Goal: Transaction & Acquisition: Purchase product/service

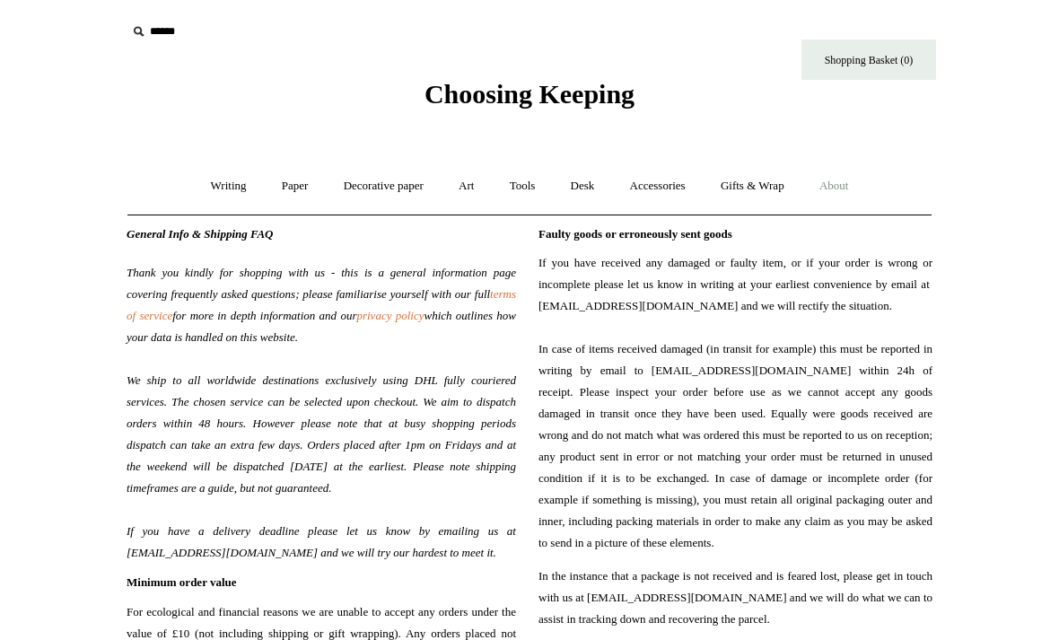
scroll to position [96, 0]
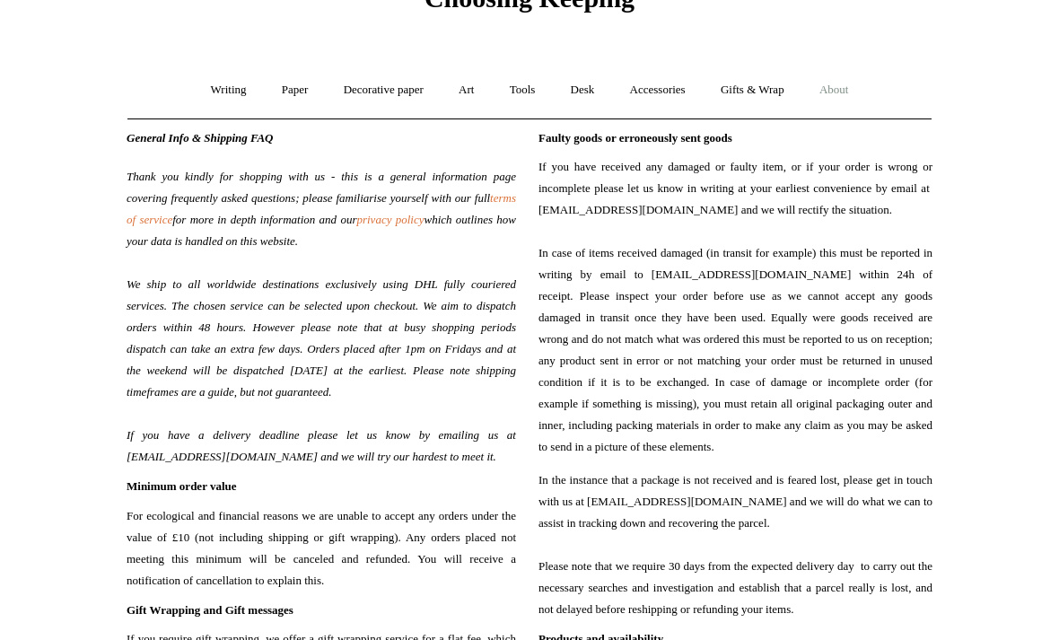
click at [661, 89] on link "Accessories +" at bounding box center [658, 90] width 88 height 48
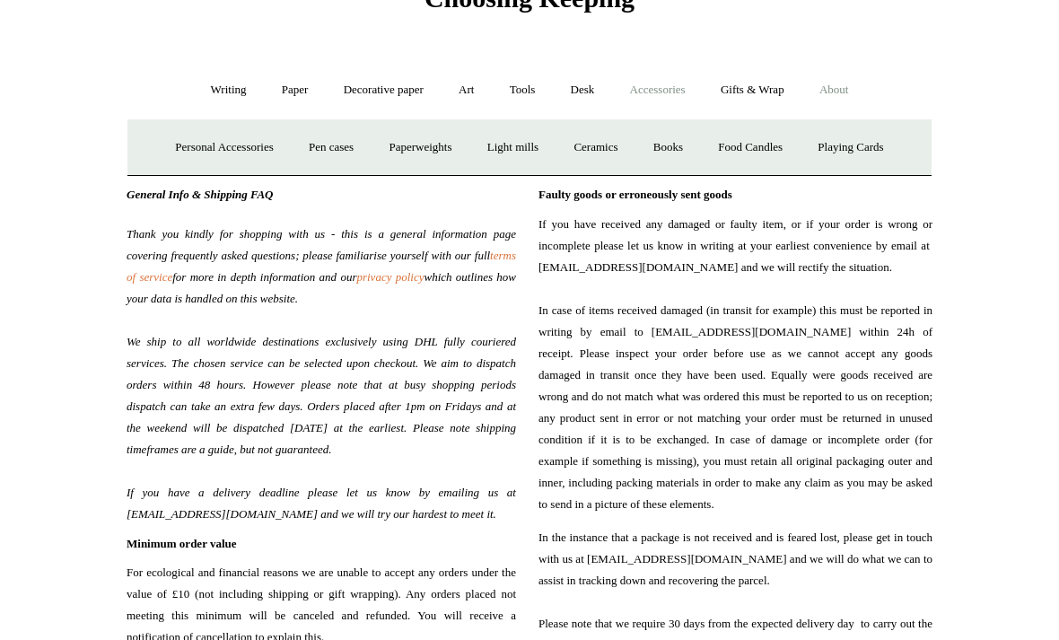
click at [373, 94] on link "Decorative paper +" at bounding box center [384, 90] width 112 height 48
click at [294, 93] on link "Paper +" at bounding box center [295, 90] width 59 height 48
click at [761, 93] on link "Gifts & Wrap +" at bounding box center [753, 90] width 96 height 48
click at [725, 147] on link "Stickers" at bounding box center [717, 148] width 70 height 48
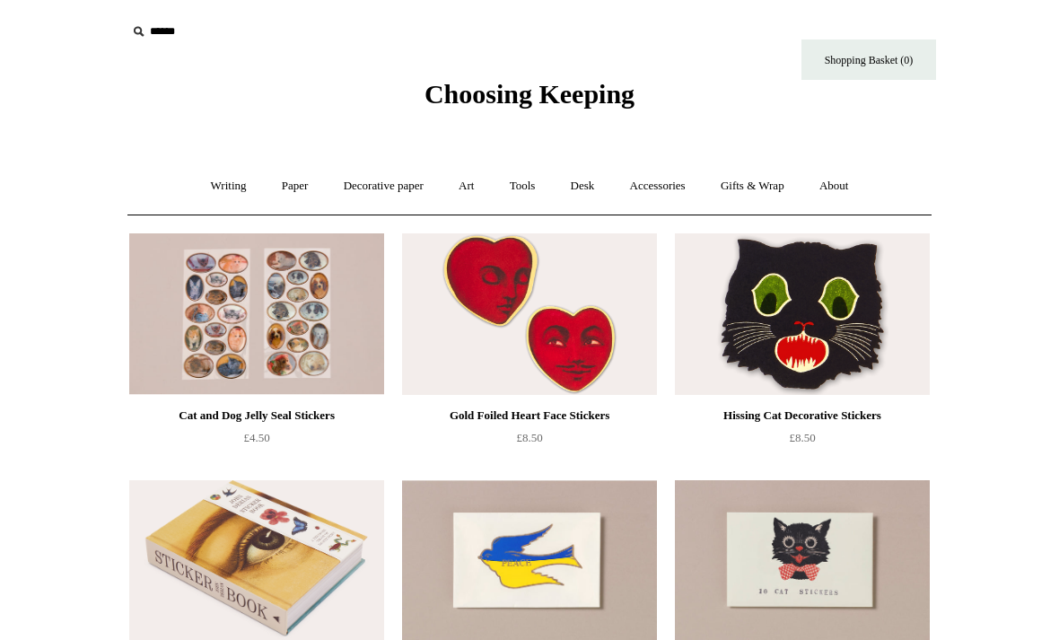
click at [758, 186] on link "Gifts & Wrap +" at bounding box center [753, 187] width 96 height 48
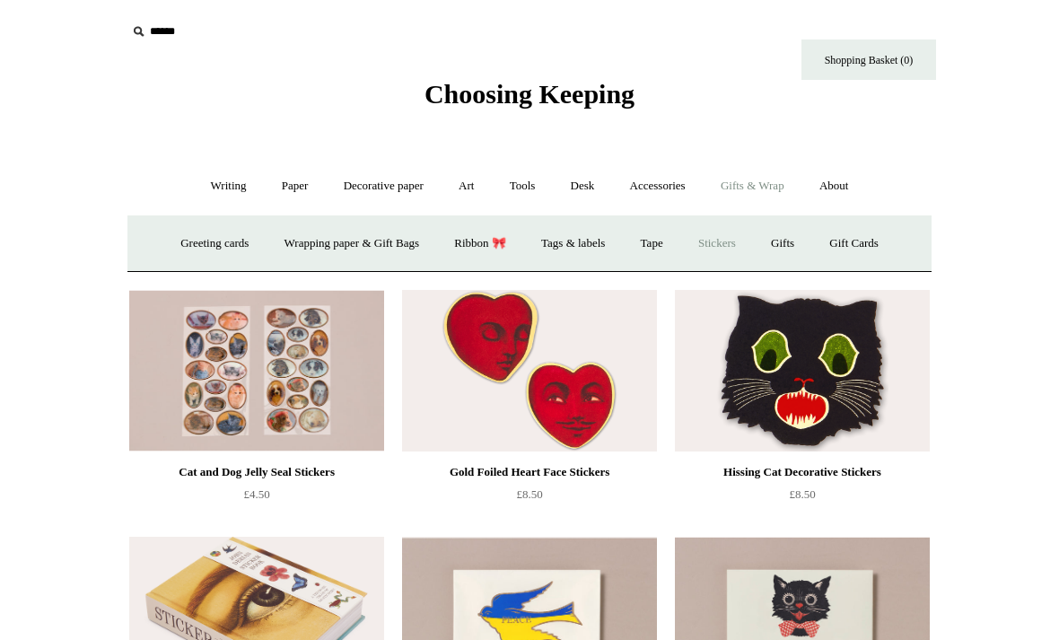
click at [576, 253] on link "Tags & labels" at bounding box center [573, 244] width 96 height 48
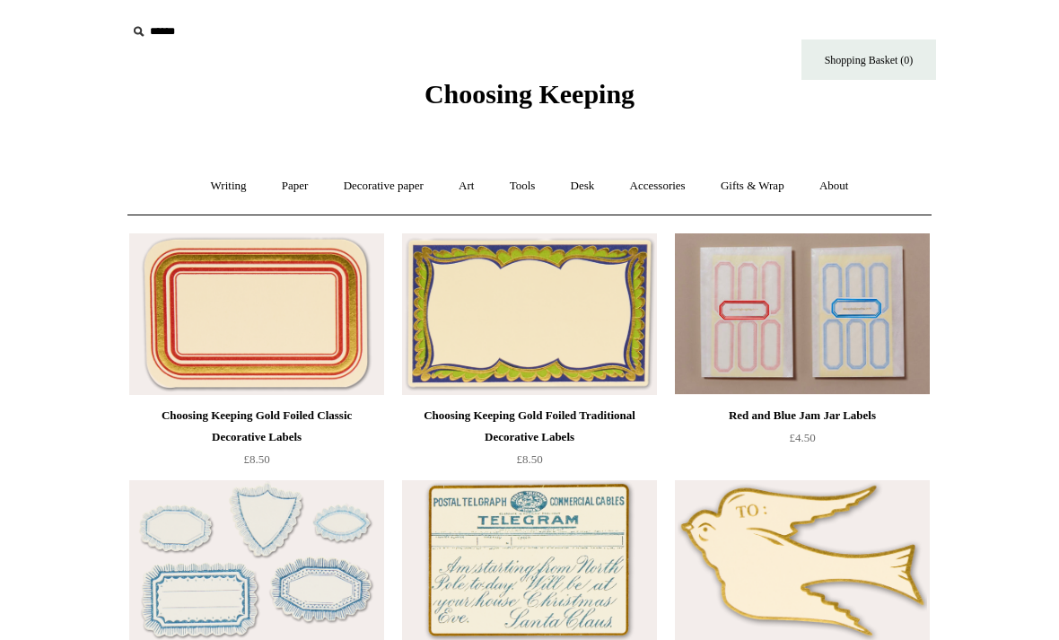
click at [757, 189] on link "Gifts & Wrap +" at bounding box center [753, 187] width 96 height 48
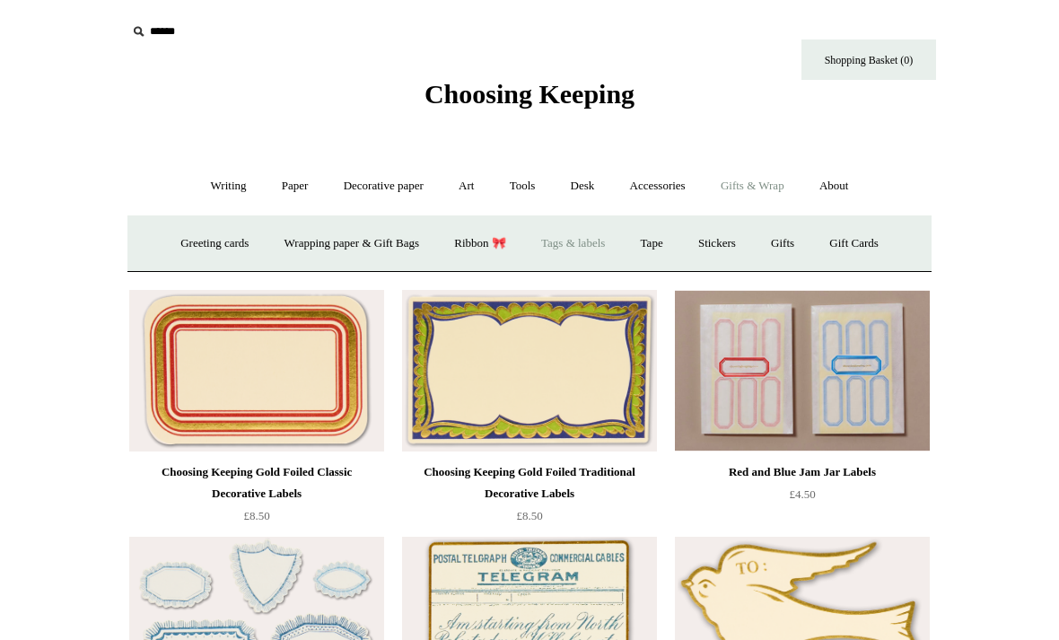
click at [225, 251] on link "Greeting cards +" at bounding box center [214, 244] width 101 height 48
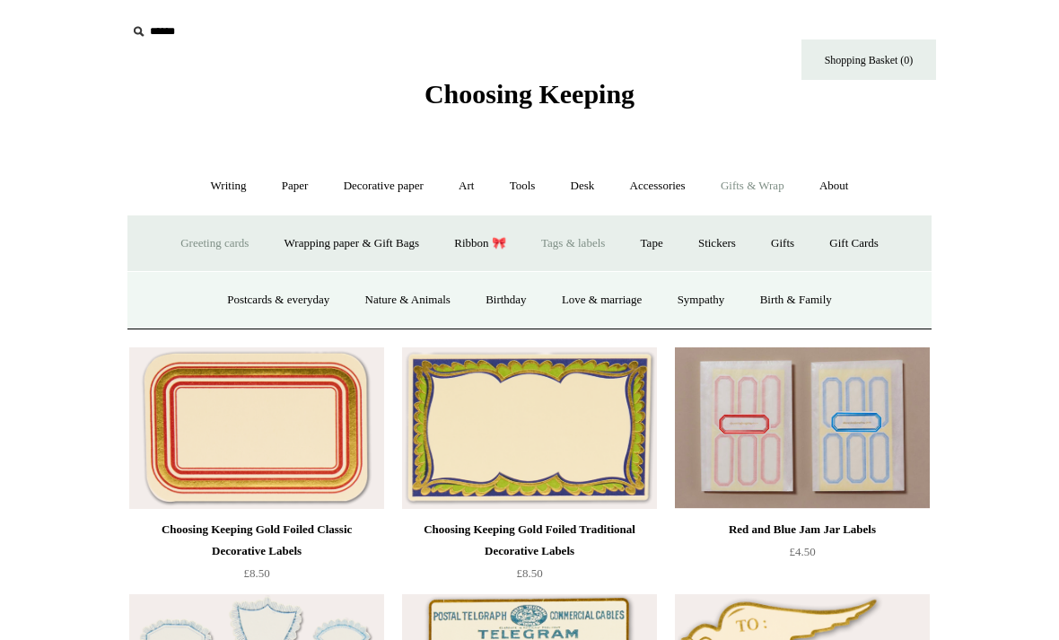
click at [265, 299] on link "Postcards & everyday" at bounding box center [278, 301] width 135 height 48
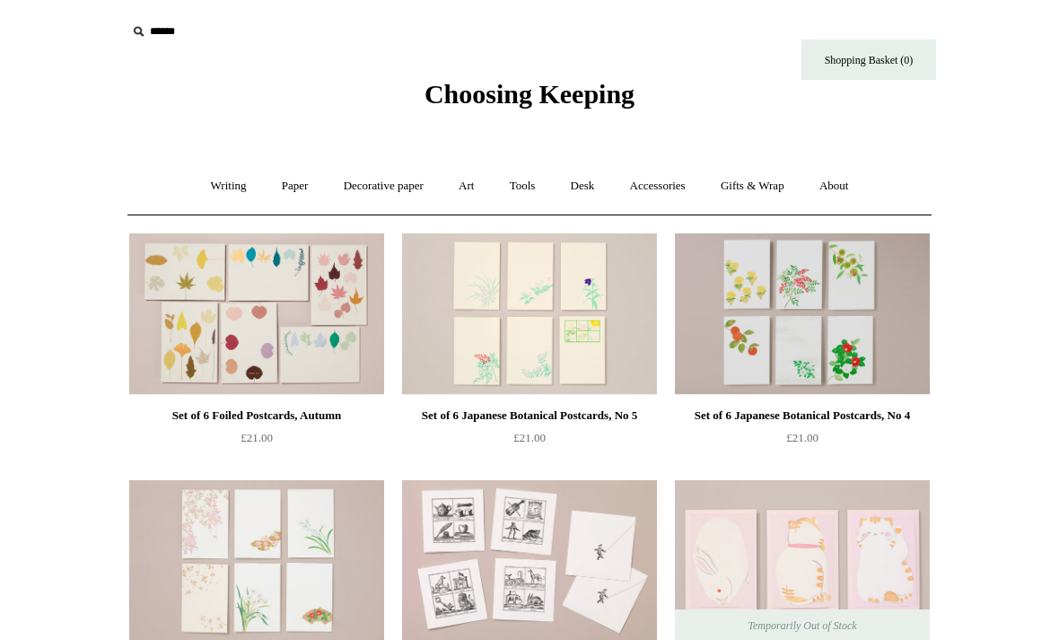
click at [167, 39] on input "text" at bounding box center [237, 31] width 221 height 33
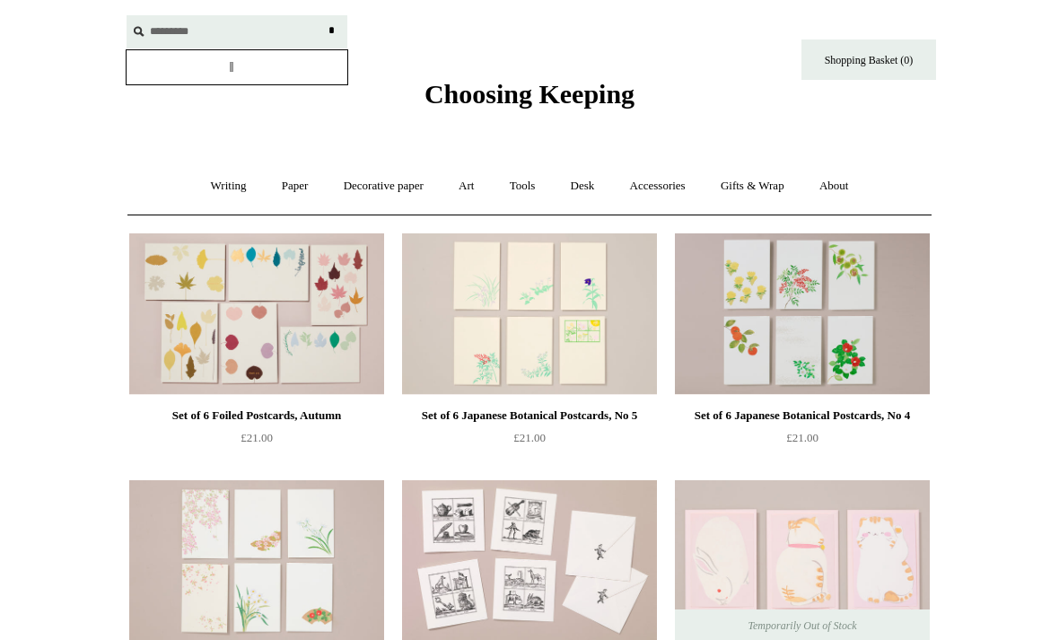
type input "*********"
click at [331, 31] on input "*" at bounding box center [331, 30] width 18 height 31
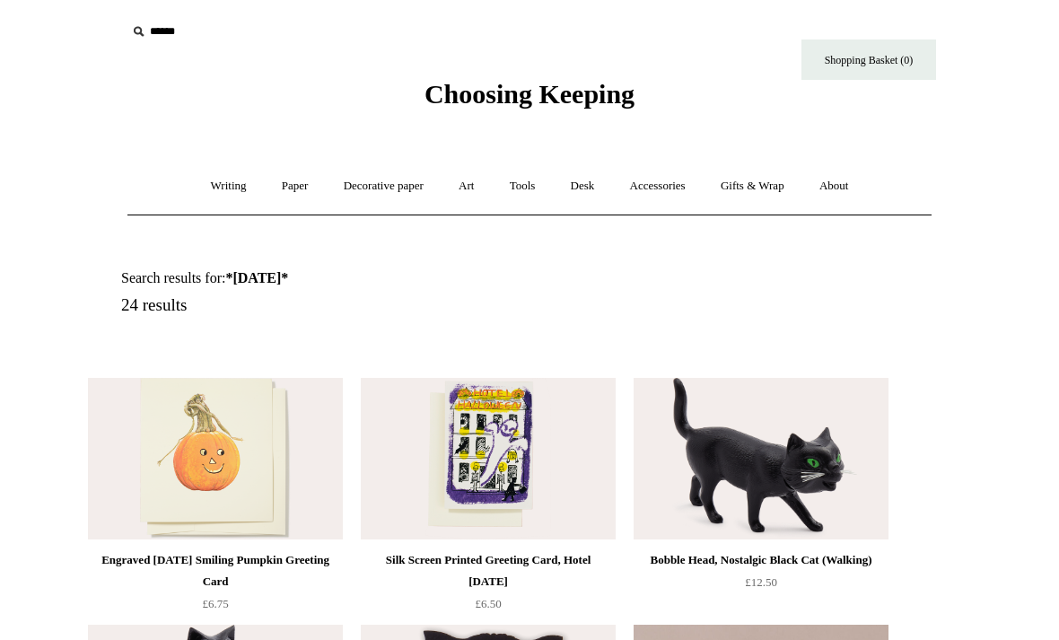
click at [771, 187] on link "Gifts & Wrap +" at bounding box center [753, 187] width 96 height 48
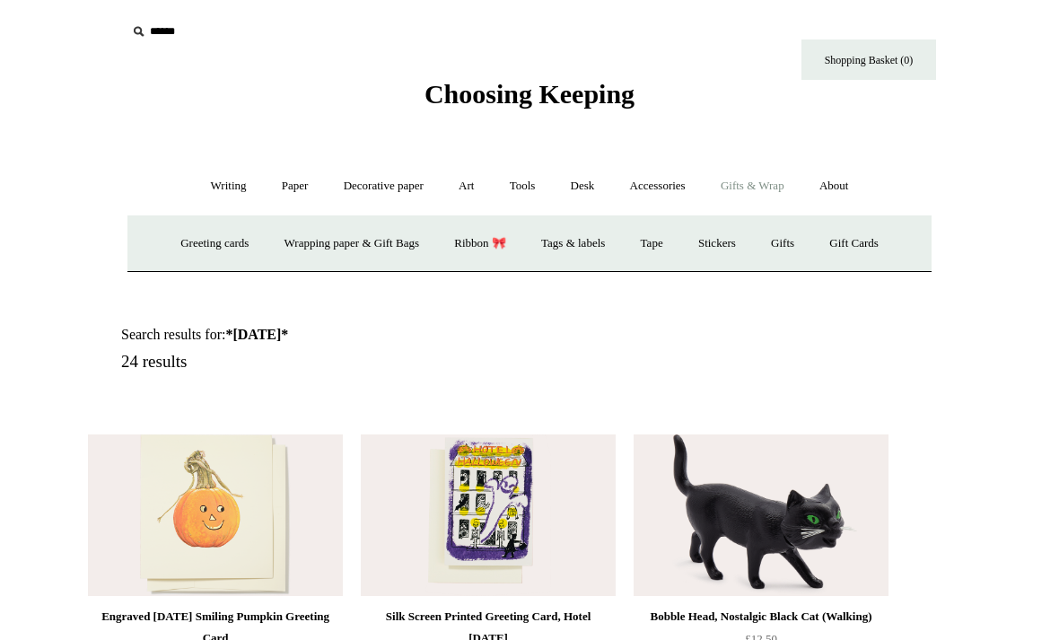
click at [793, 250] on link "Gifts +" at bounding box center [783, 244] width 56 height 48
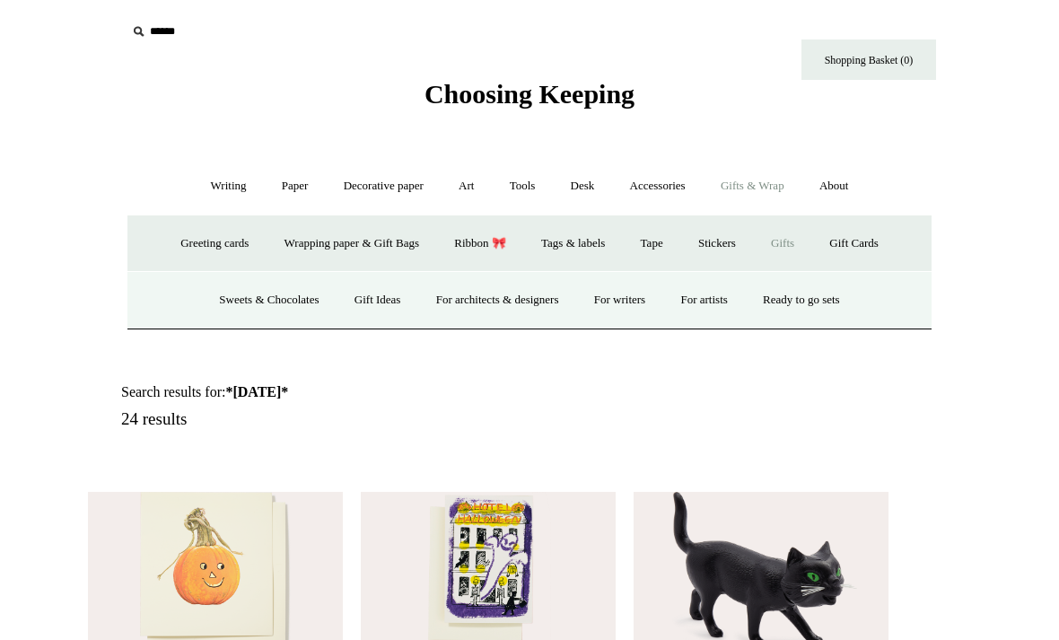
click at [722, 302] on link "For artists" at bounding box center [703, 301] width 79 height 48
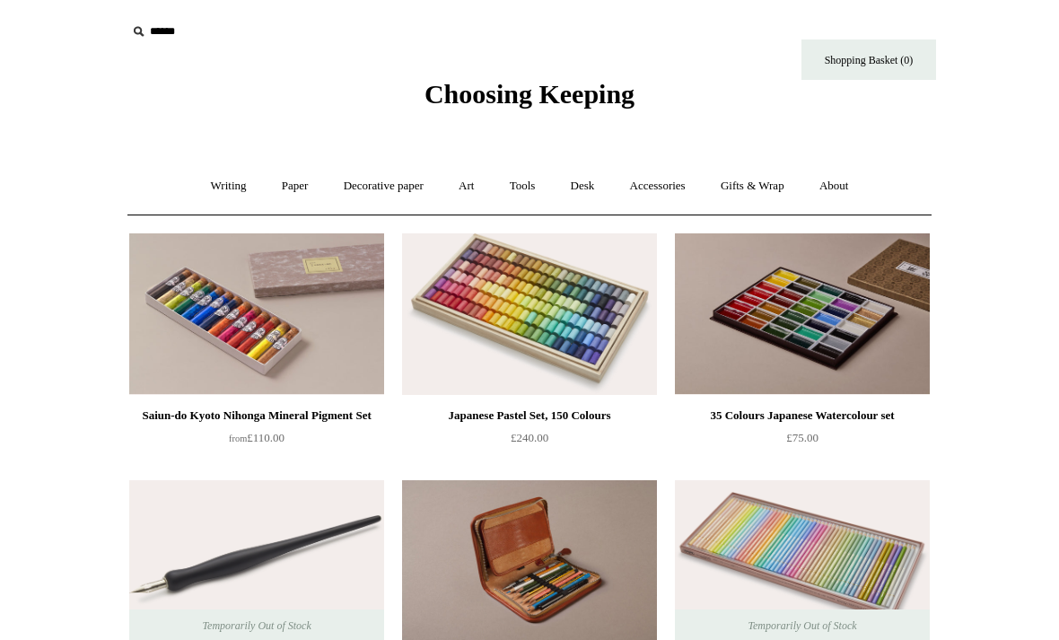
click at [840, 202] on link "About +" at bounding box center [835, 187] width 62 height 48
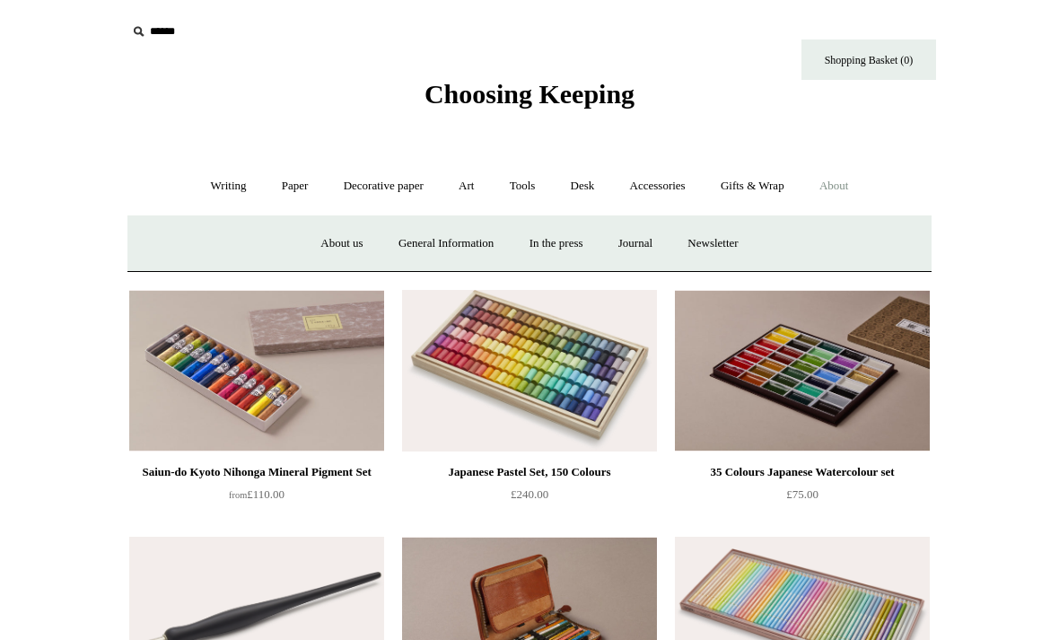
click at [442, 236] on link "General Information" at bounding box center [445, 244] width 127 height 48
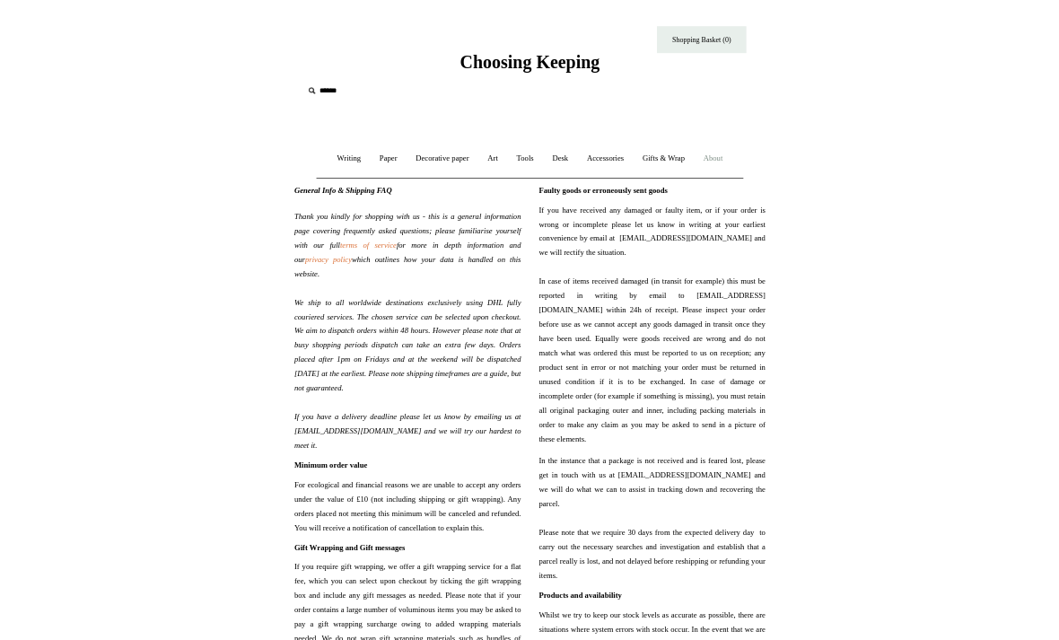
scroll to position [26, 0]
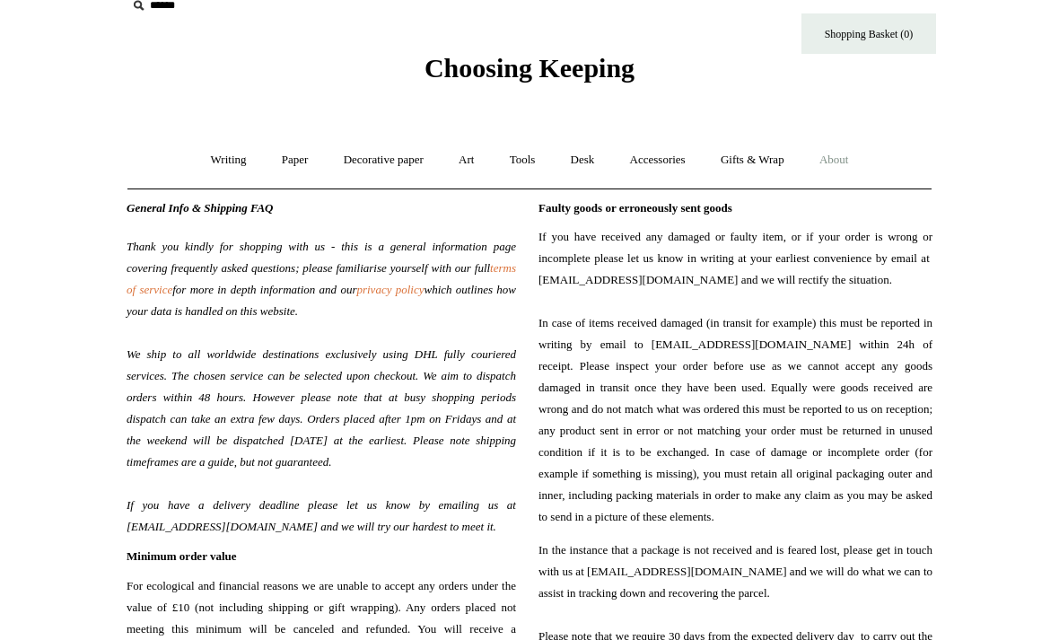
click at [669, 162] on link "Accessories +" at bounding box center [658, 160] width 88 height 48
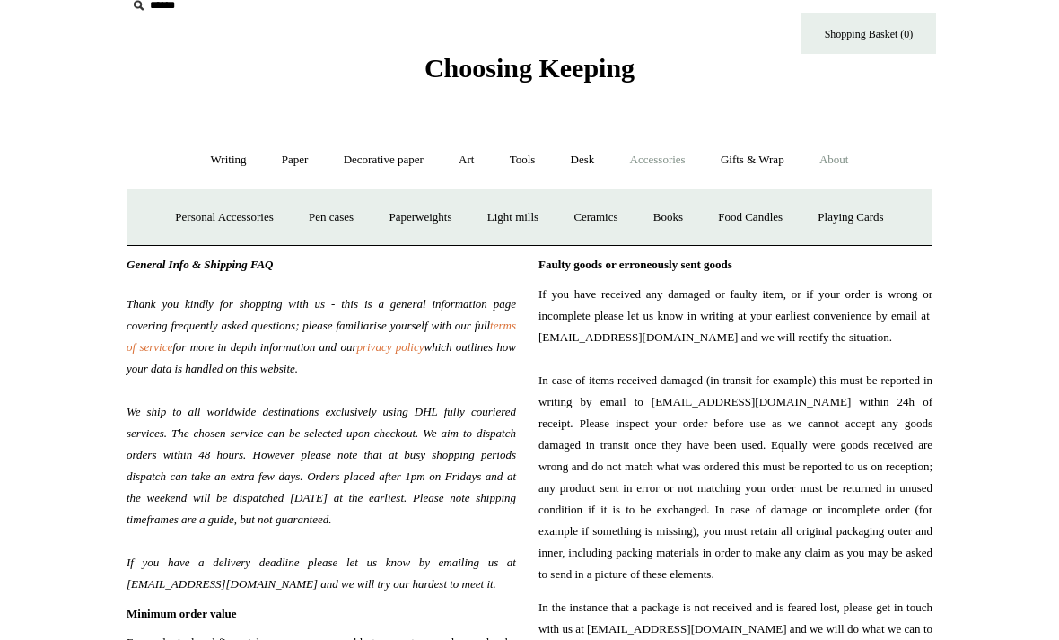
click at [758, 156] on link "Gifts & Wrap +" at bounding box center [753, 160] width 96 height 48
click at [731, 212] on link "Stickers" at bounding box center [717, 218] width 70 height 48
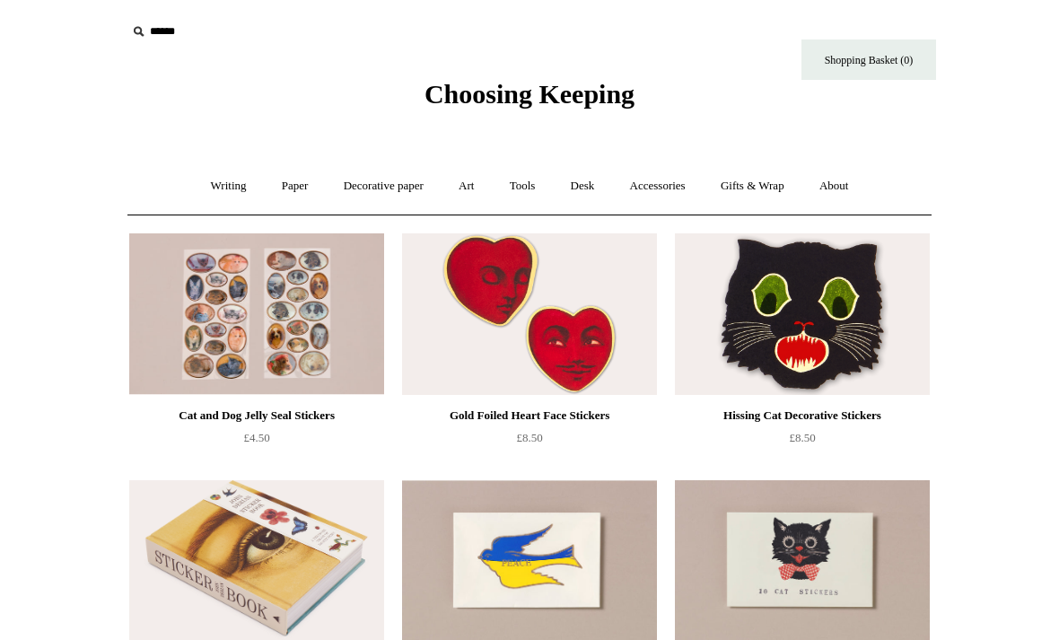
click at [747, 406] on div "Hissing Cat Decorative Stickers" at bounding box center [803, 416] width 246 height 22
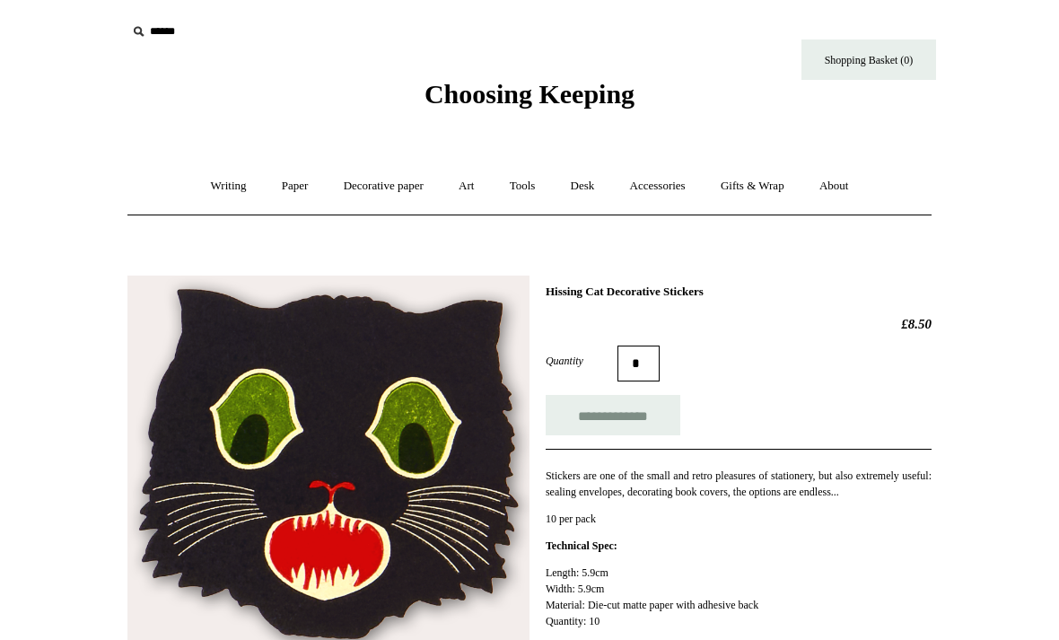
click at [644, 361] on input "*" at bounding box center [639, 364] width 42 height 36
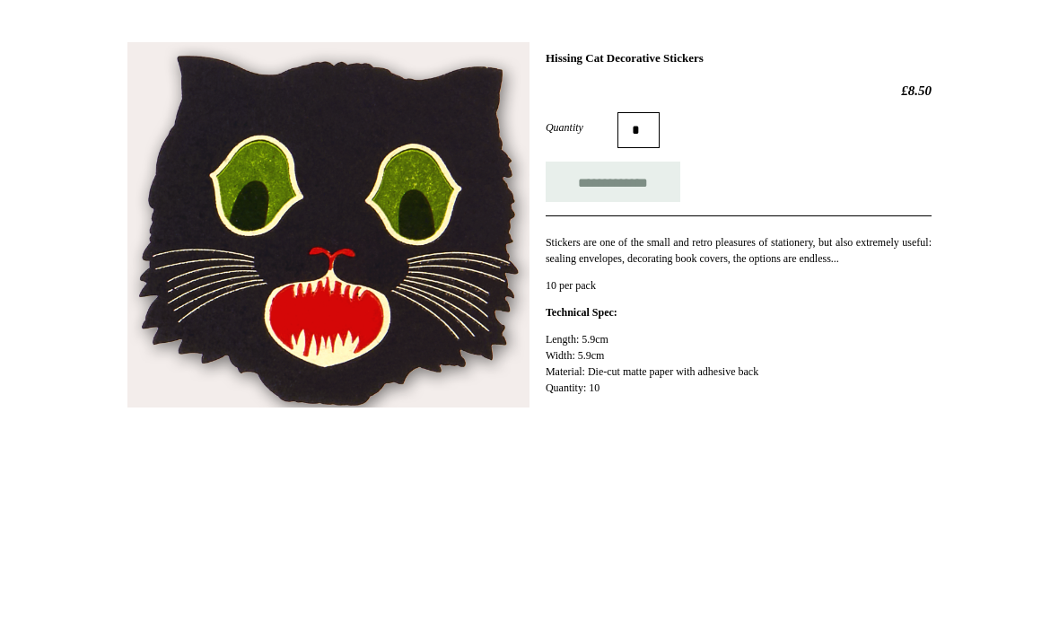
type input "*"
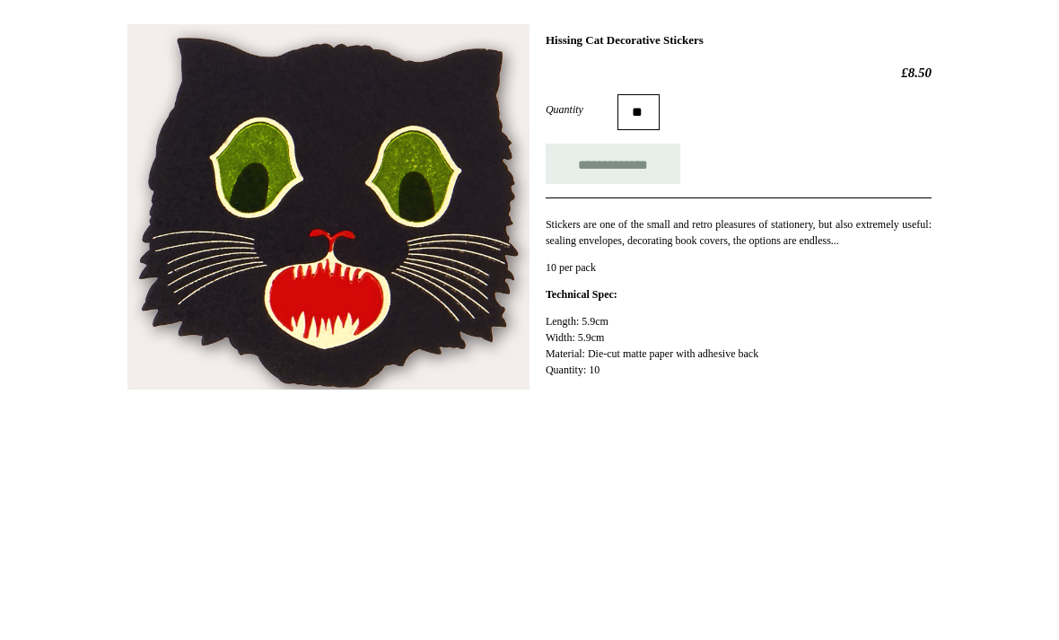
type input "**"
click at [580, 395] on input "**********" at bounding box center [613, 415] width 135 height 40
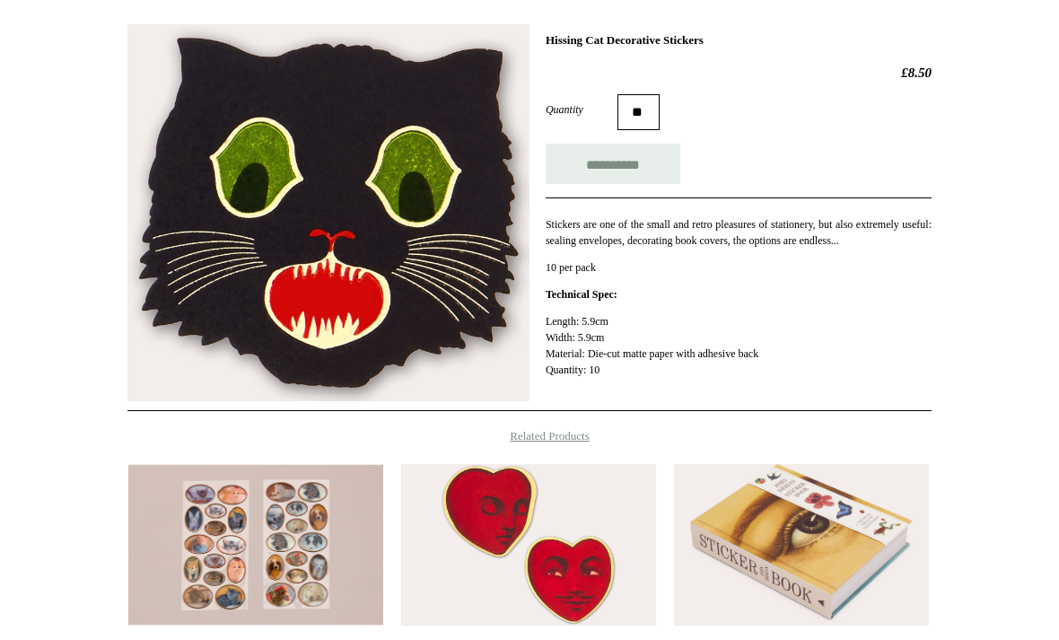
type input "**********"
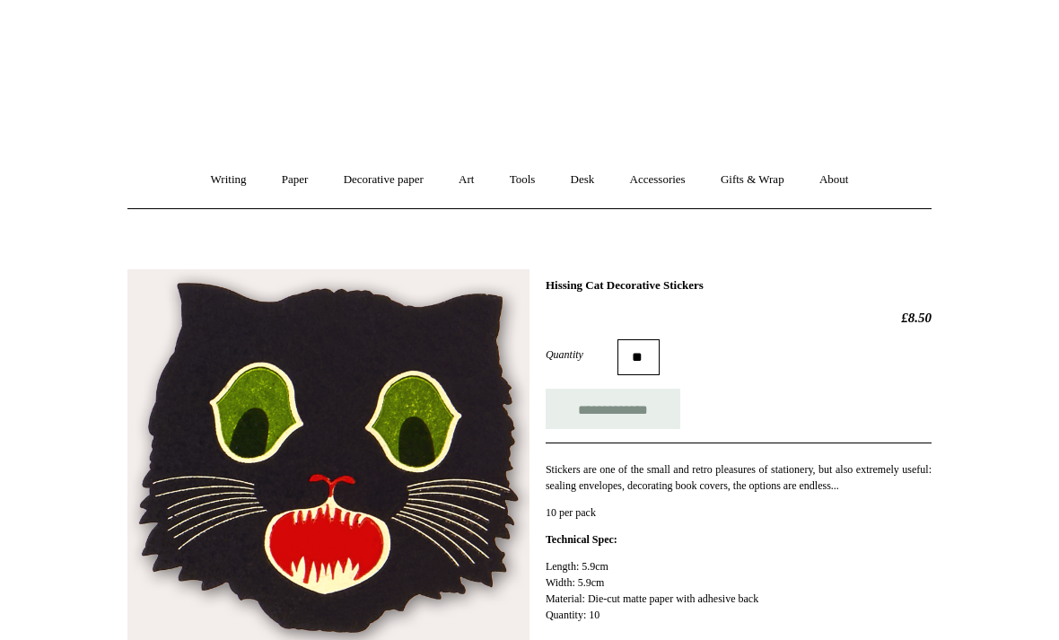
scroll to position [0, 0]
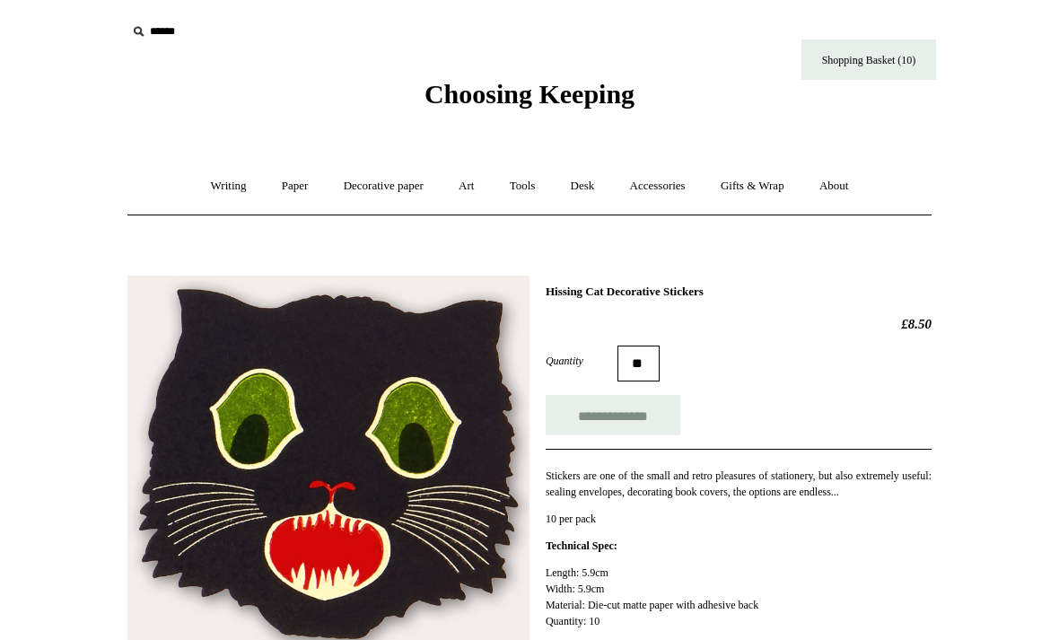
click at [849, 66] on link "Shopping Basket (10)" at bounding box center [869, 60] width 135 height 40
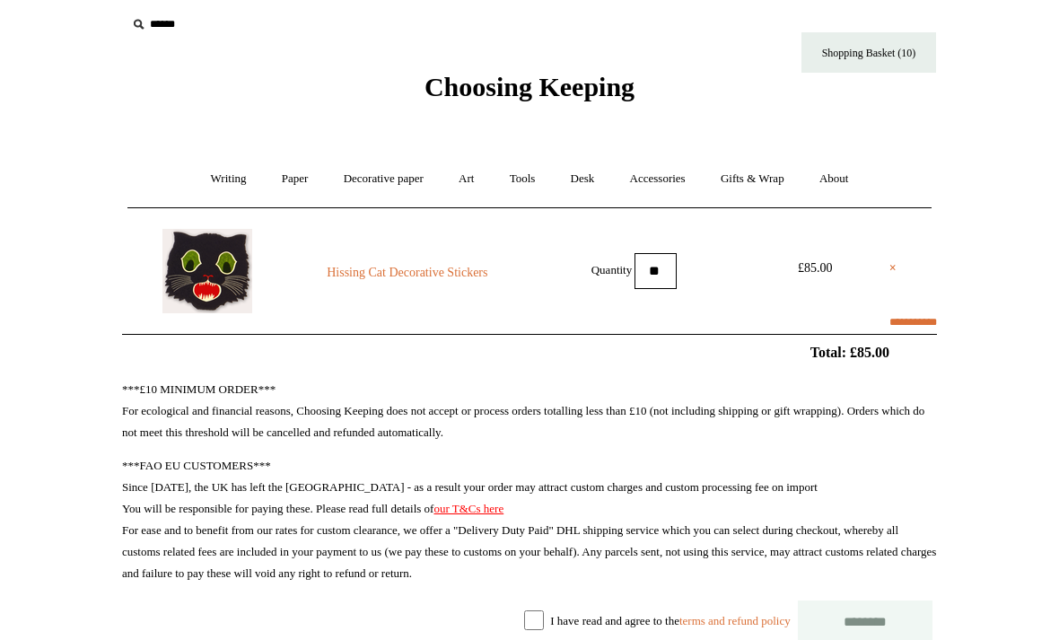
select select "**********"
type input "*****"
select select "********"
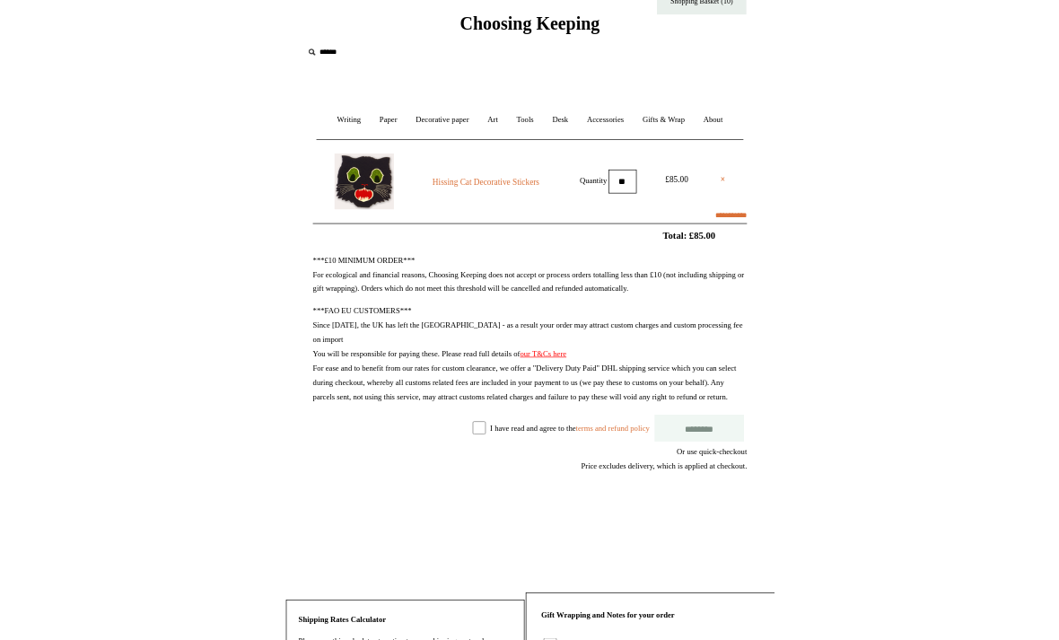
scroll to position [160, 0]
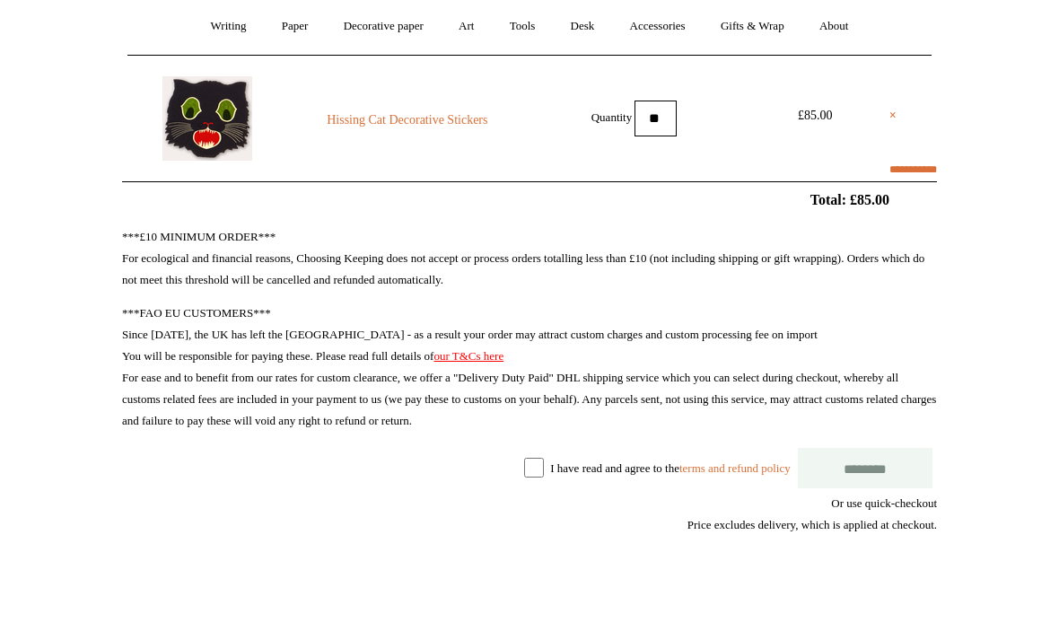
click at [500, 356] on link "our T&Cs here" at bounding box center [469, 355] width 70 height 13
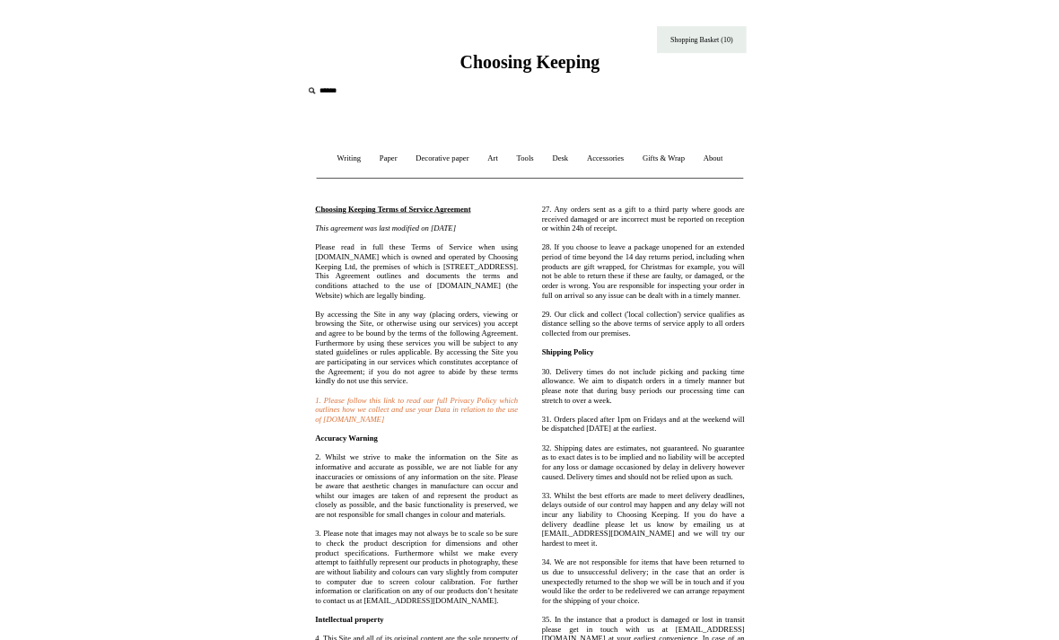
scroll to position [46, 0]
